Goal: Task Accomplishment & Management: Manage account settings

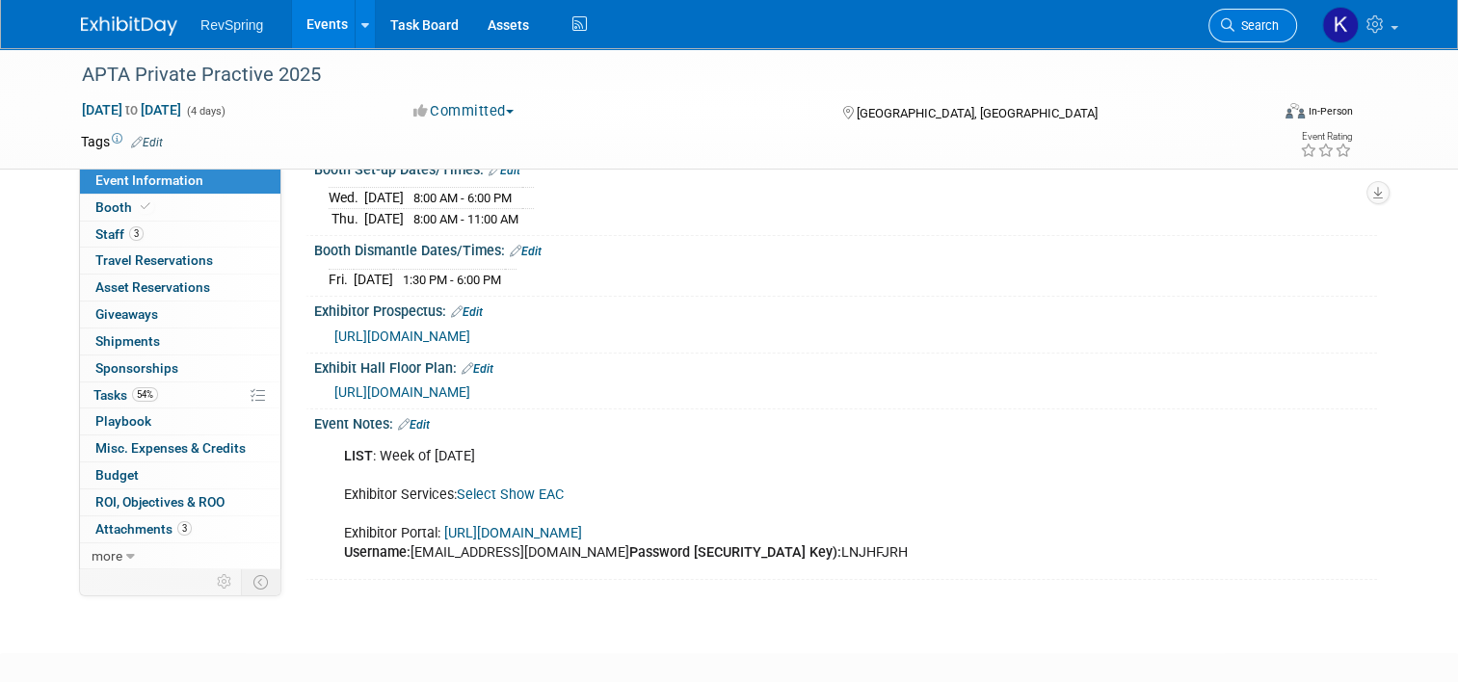
click at [1246, 21] on span "Search" at bounding box center [1256, 25] width 44 height 14
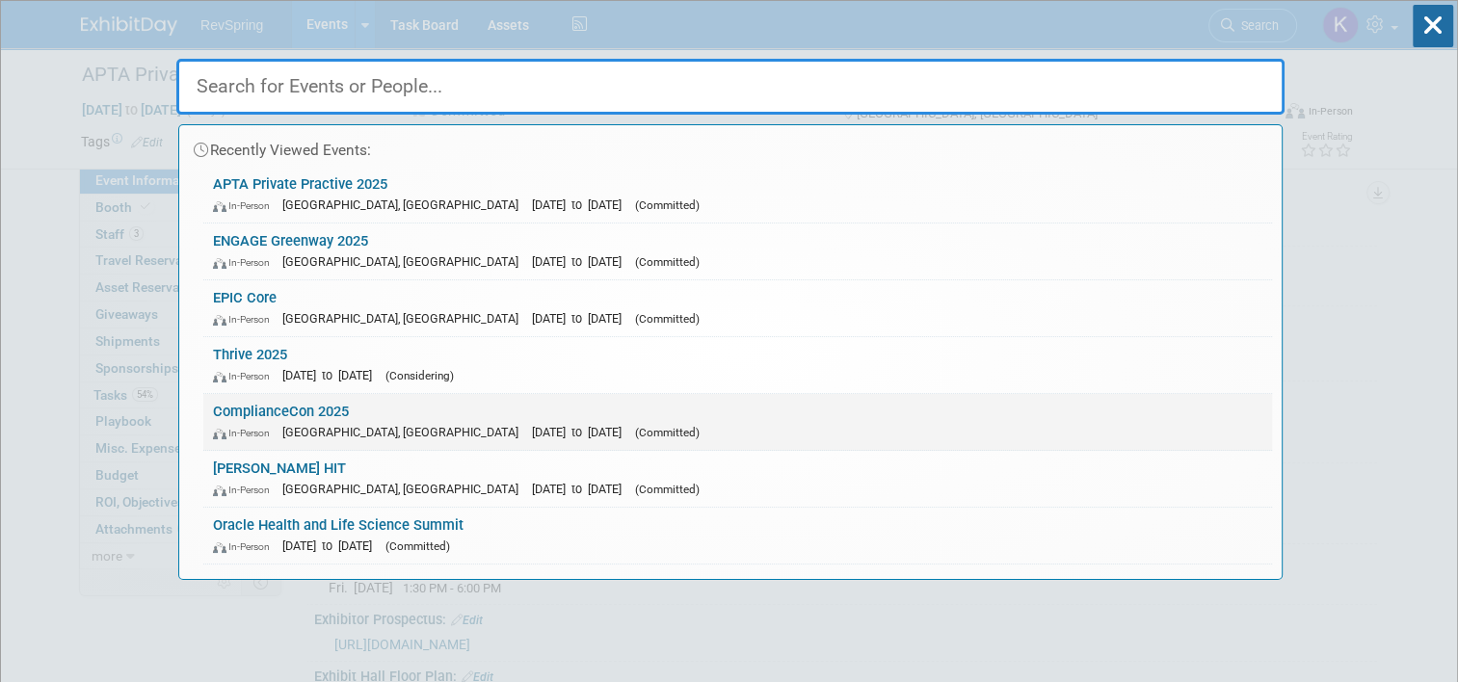
click at [916, 416] on link "ComplianceCon 2025 In-Person [GEOGRAPHIC_DATA], [GEOGRAPHIC_DATA] [DATE] to [DA…" at bounding box center [737, 422] width 1069 height 56
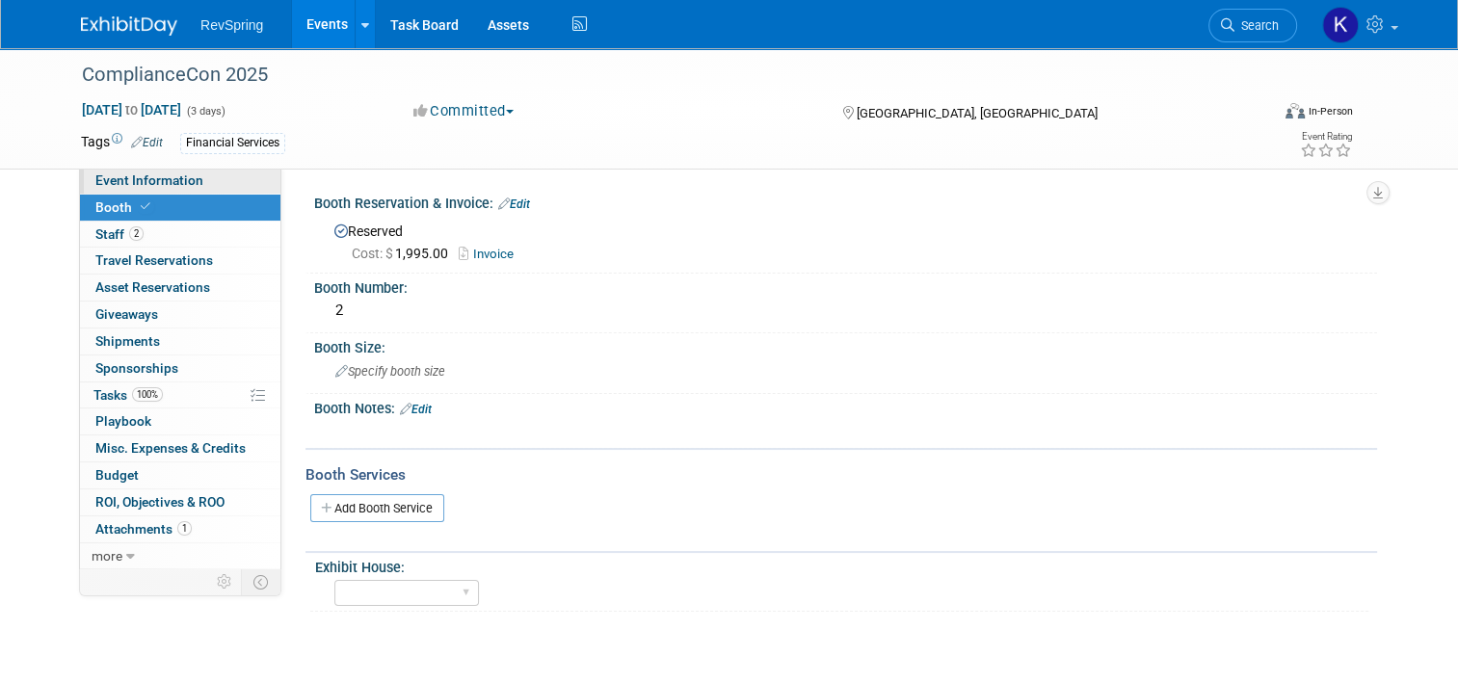
click at [211, 178] on link "Event Information" at bounding box center [180, 181] width 200 height 26
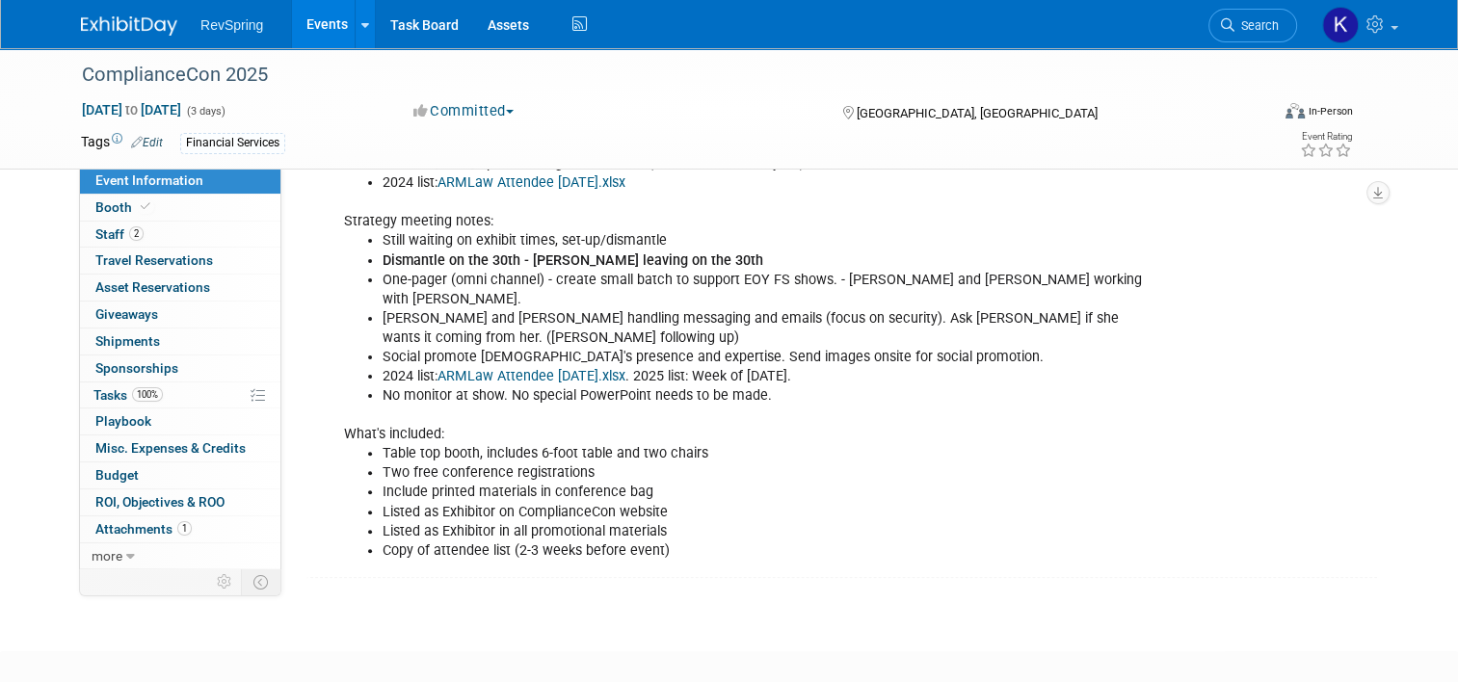
scroll to position [369, 0]
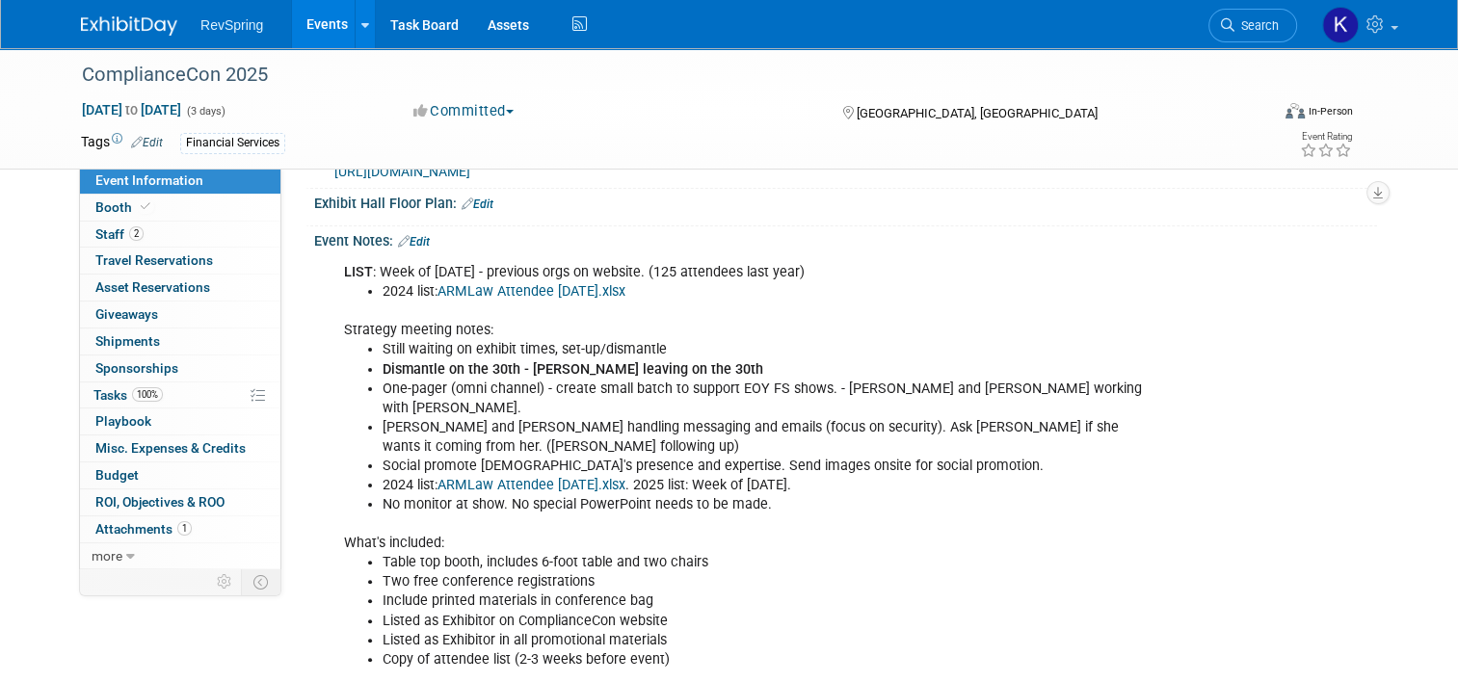
click at [407, 253] on div "LIST : Week of Sept 8 - previous orgs on website. (125 attendees last year) 202…" at bounding box center [751, 466] width 840 height 426
click at [416, 240] on link "Edit" at bounding box center [414, 241] width 32 height 13
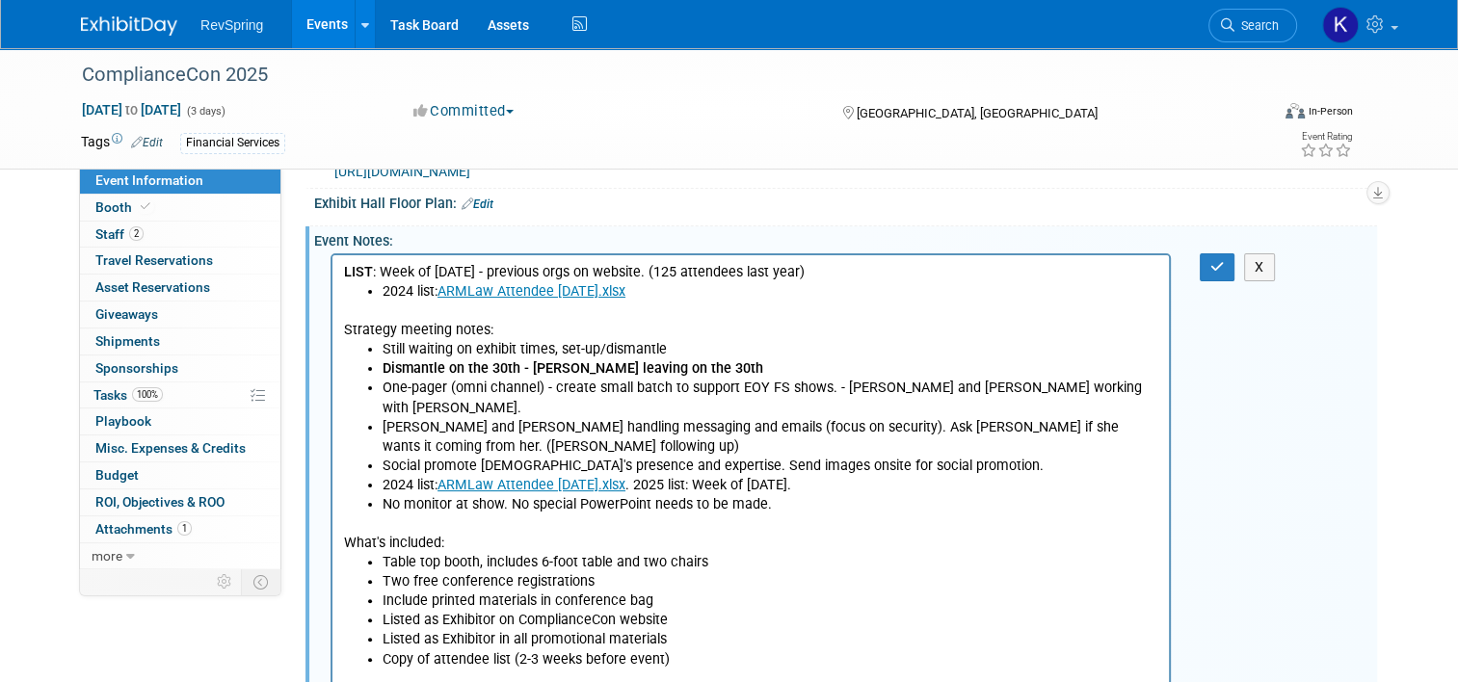
scroll to position [0, 0]
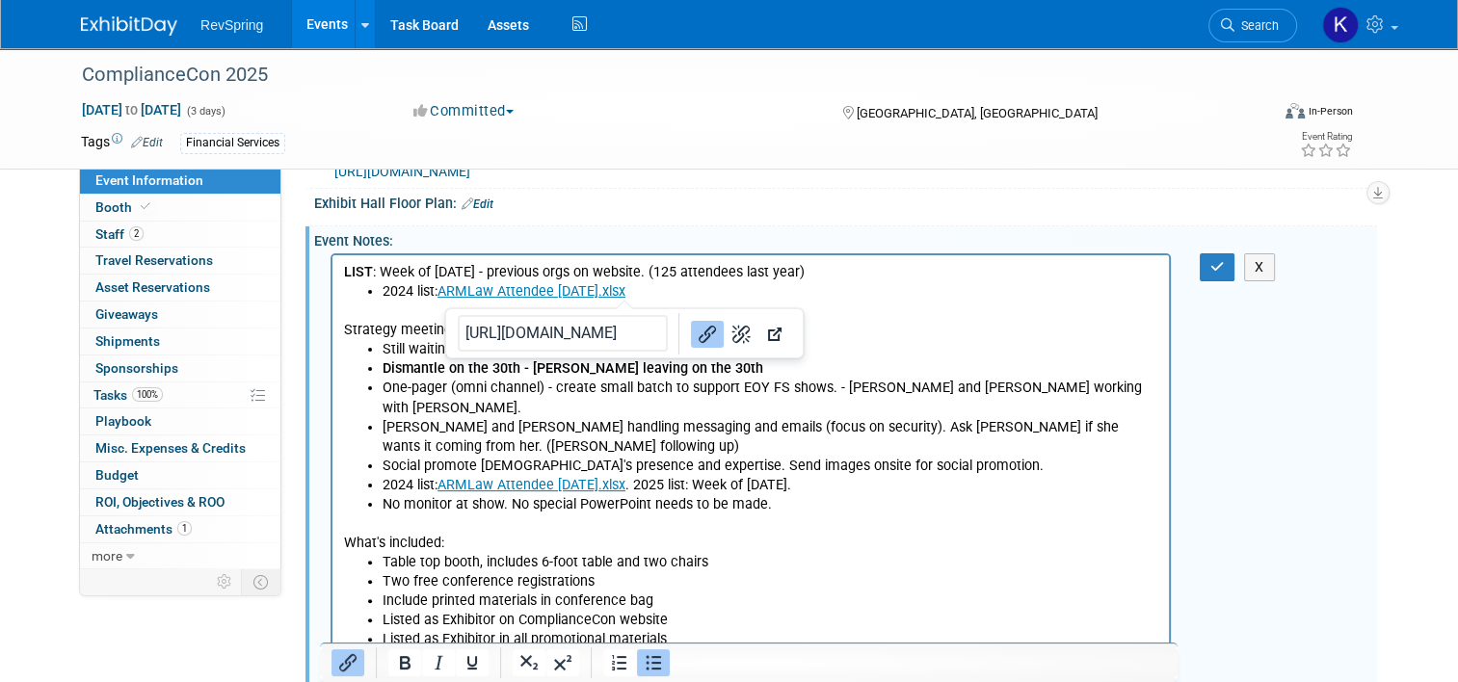
click at [640, 292] on li "2024 list: ARMLaw Attendee 9-3-24.xlsx" at bounding box center [771, 291] width 776 height 19
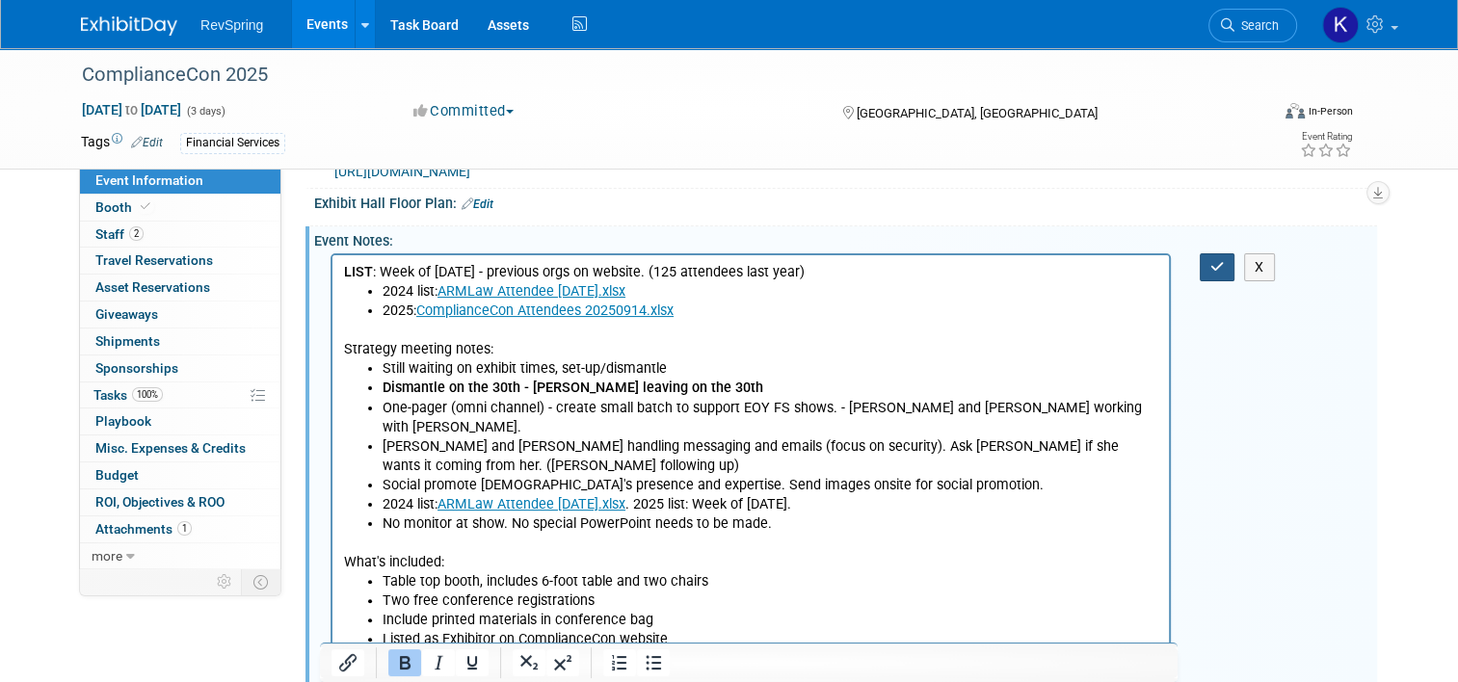
click at [1219, 253] on button "button" at bounding box center [1218, 267] width 36 height 28
